Goal: Book appointment/travel/reservation

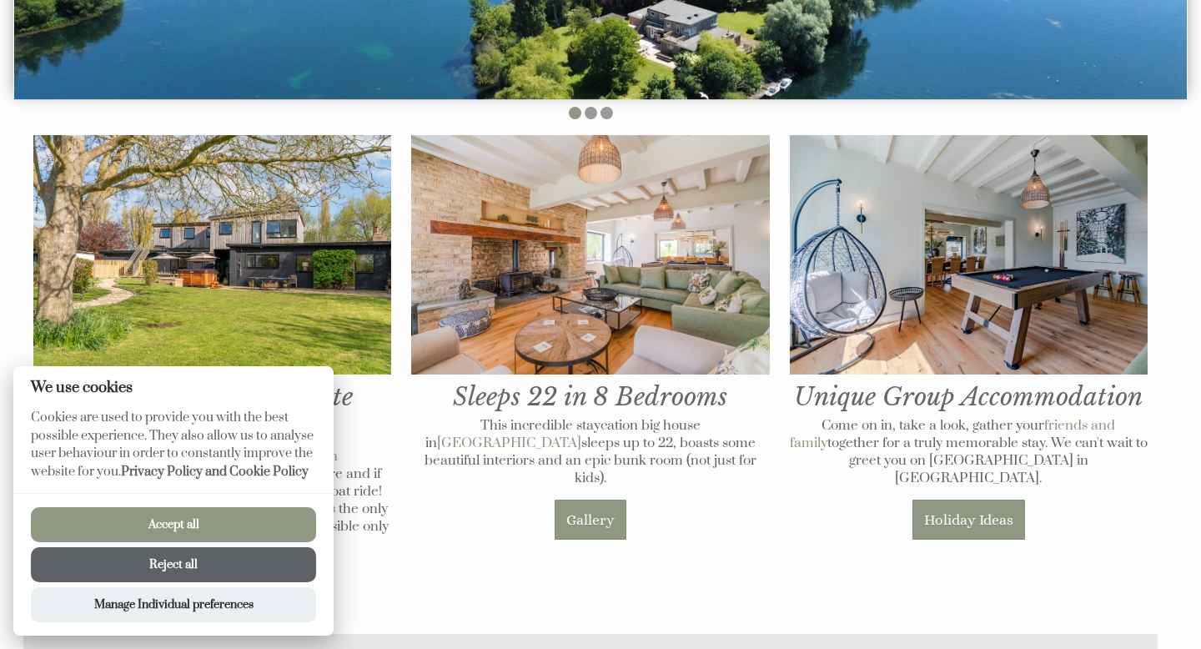
scroll to position [649, 0]
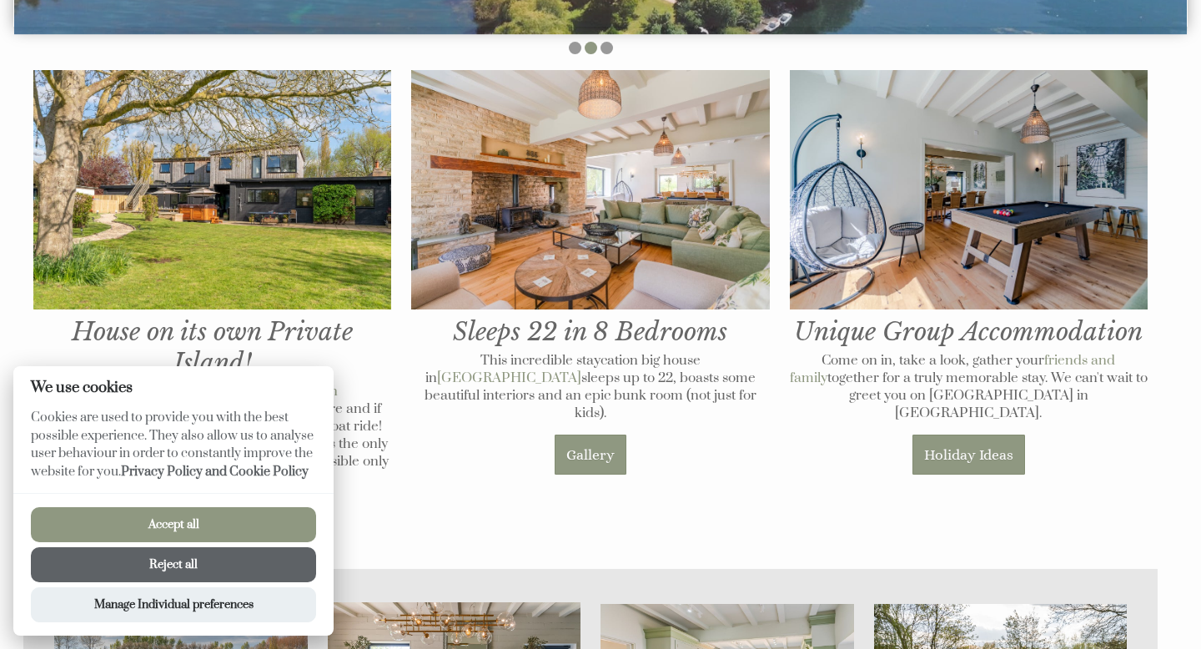
click at [252, 565] on button "Reject all" at bounding box center [173, 564] width 285 height 35
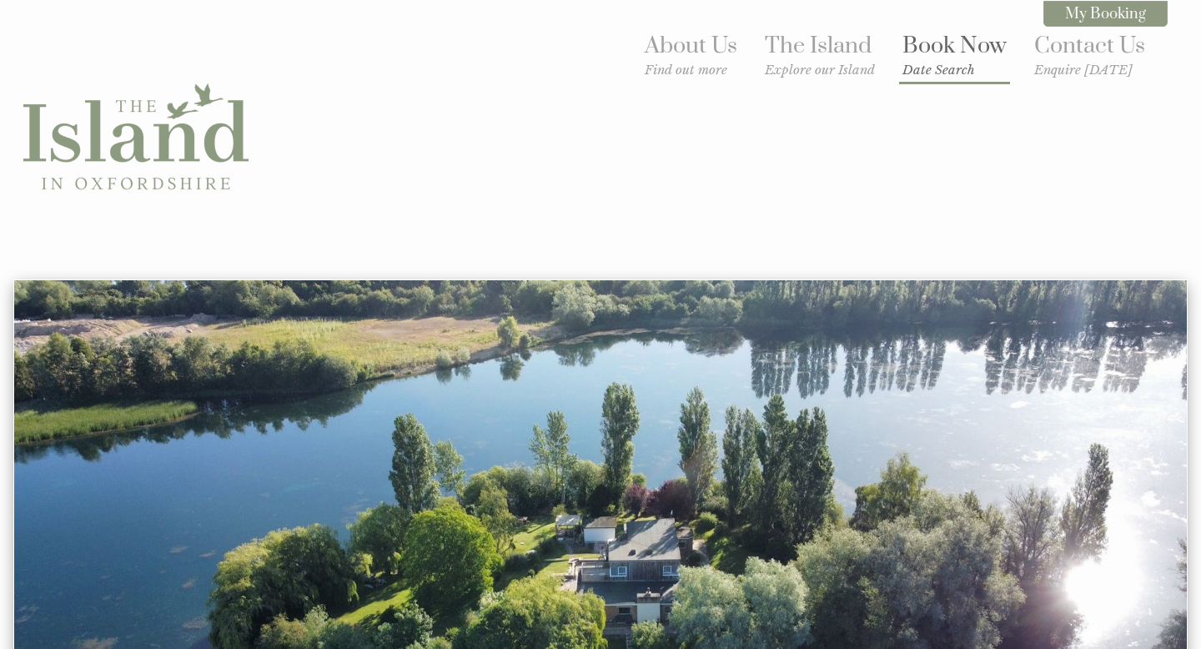
click at [937, 49] on link "Book Now Date Search" at bounding box center [954, 55] width 104 height 46
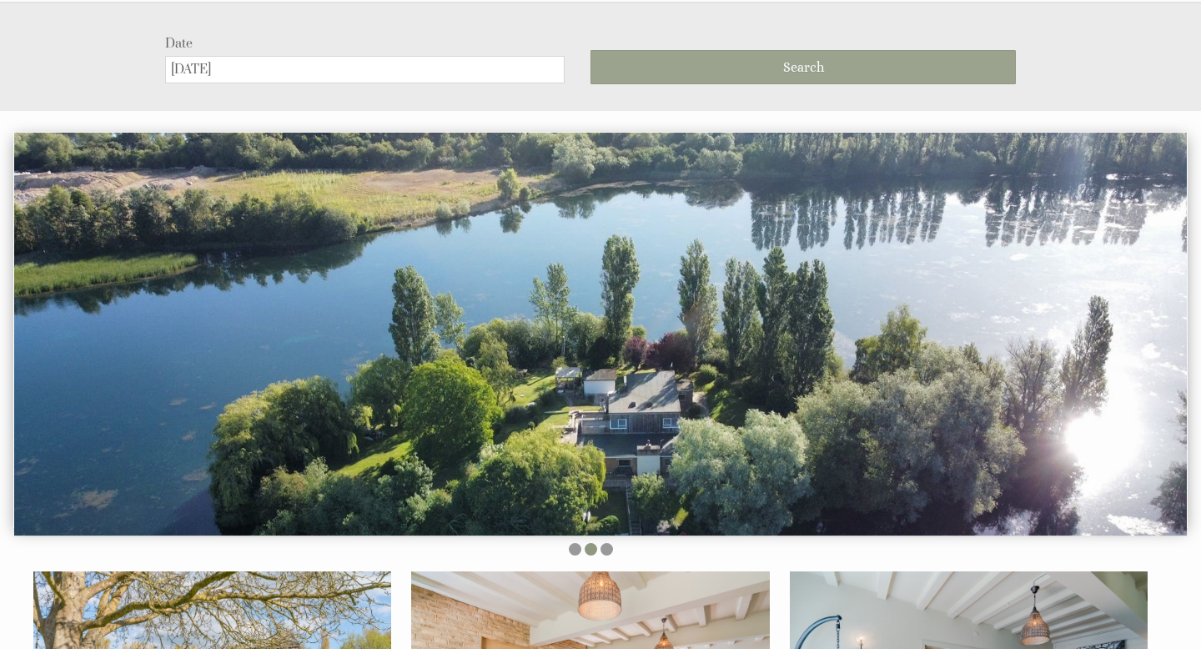
scroll to position [279, 0]
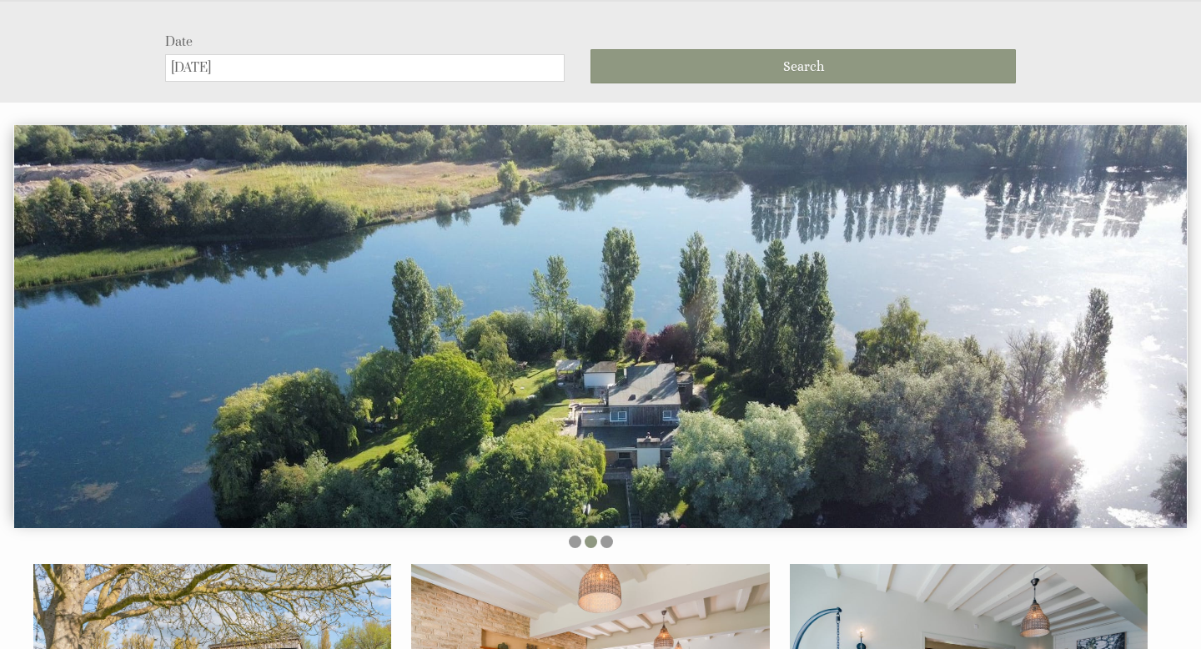
click at [506, 61] on input "[DATE]" at bounding box center [364, 68] width 399 height 28
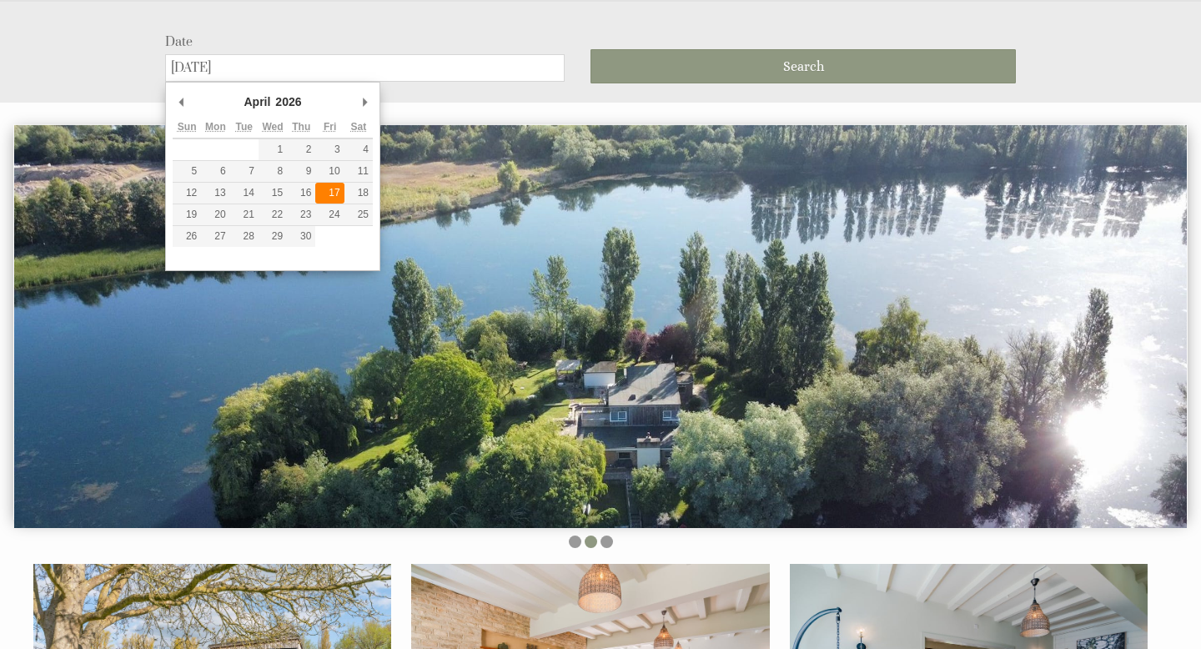
type input "17/04/2026"
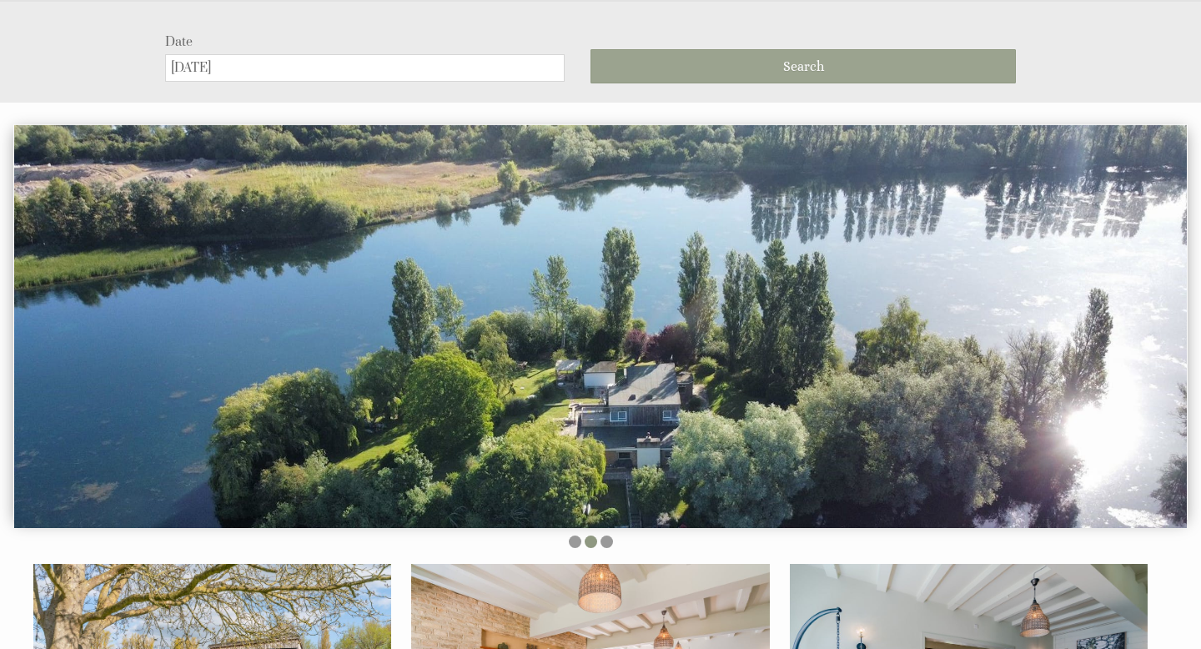
click at [684, 65] on button "Search" at bounding box center [802, 66] width 425 height 34
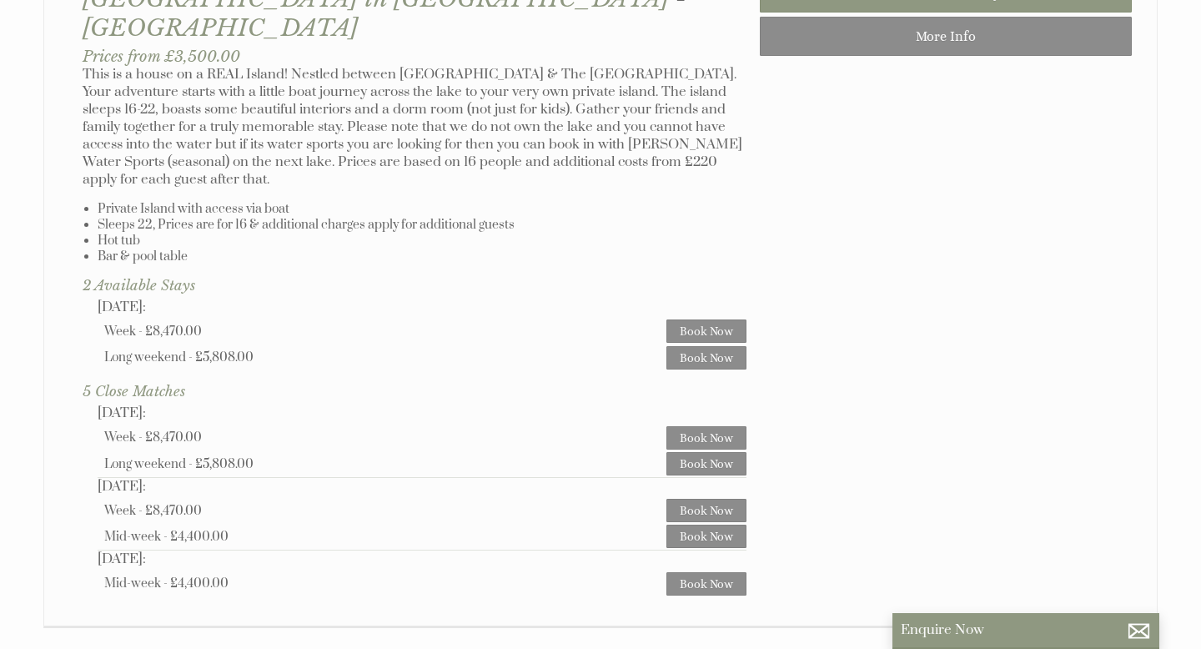
scroll to position [1061, 0]
